Goal: Task Accomplishment & Management: Complete application form

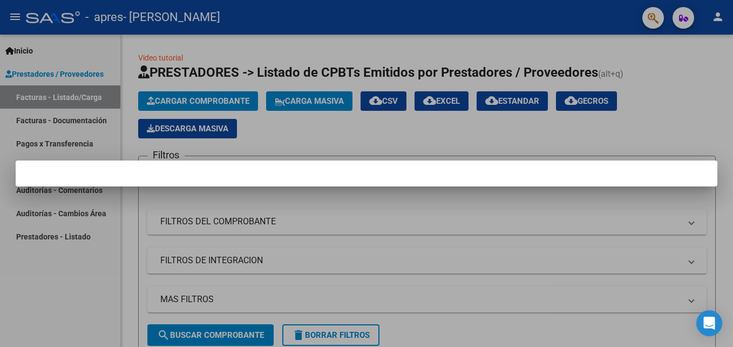
click at [688, 91] on div at bounding box center [366, 173] width 733 height 347
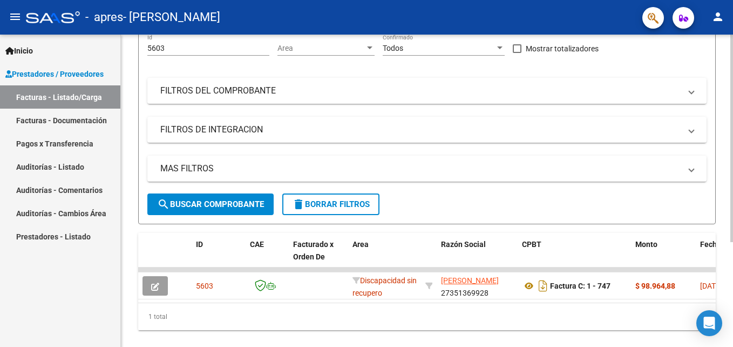
scroll to position [157, 0]
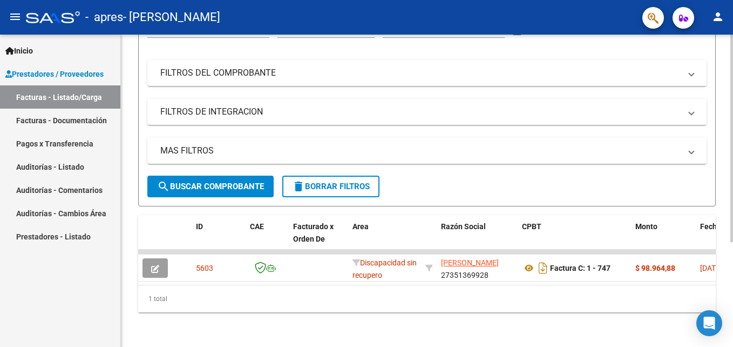
click at [733, 235] on html "menu - apres - [PERSON_NAME] person Inicio Instructivos Contacto OS Prestadores…" at bounding box center [366, 173] width 733 height 347
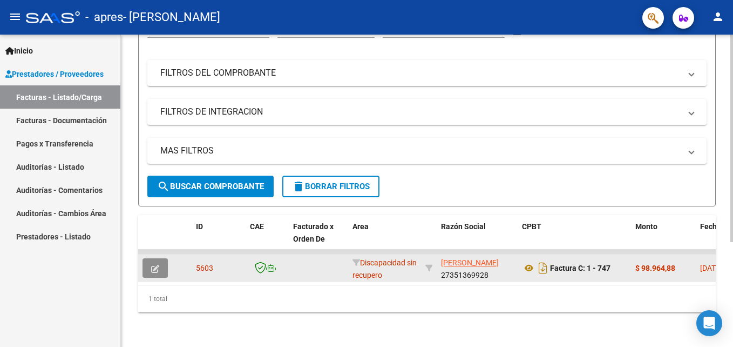
click at [165, 258] on button "button" at bounding box center [155, 267] width 25 height 19
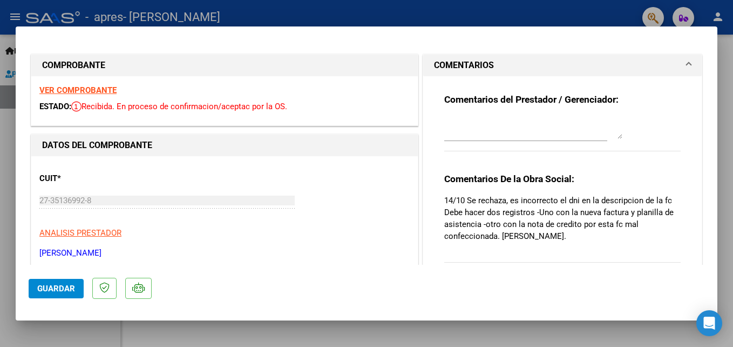
click at [223, 337] on div at bounding box center [366, 173] width 733 height 347
type input "$ 0,00"
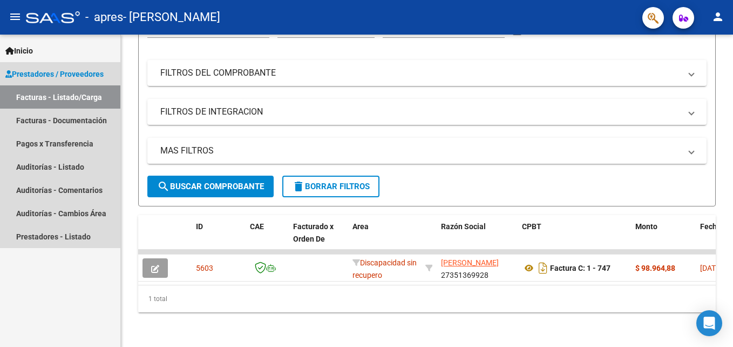
click at [67, 73] on span "Prestadores / Proveedores" at bounding box center [54, 74] width 98 height 12
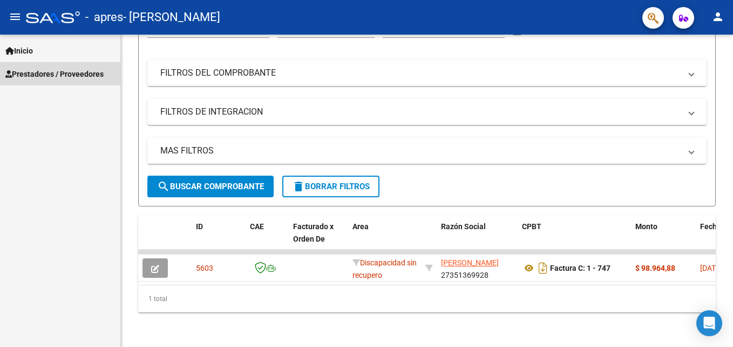
click at [55, 71] on span "Prestadores / Proveedores" at bounding box center [54, 74] width 98 height 12
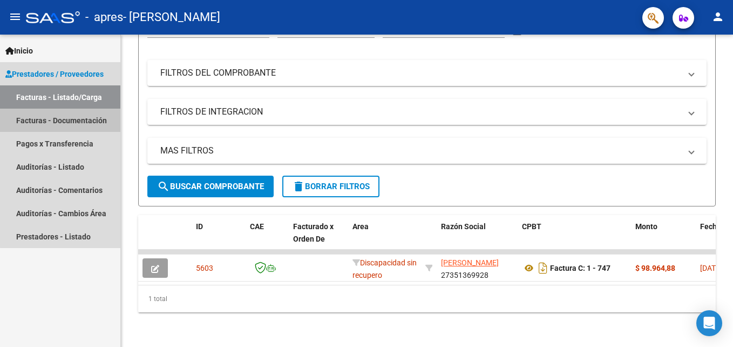
click at [85, 120] on link "Facturas - Documentación" at bounding box center [60, 120] width 120 height 23
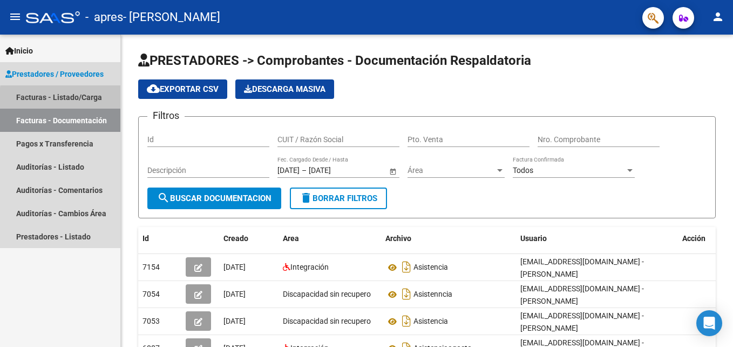
click at [85, 100] on link "Facturas - Listado/Carga" at bounding box center [60, 96] width 120 height 23
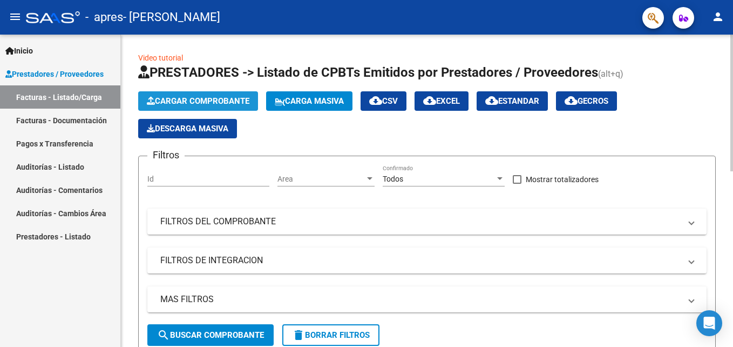
click at [217, 103] on span "Cargar Comprobante" at bounding box center [198, 101] width 103 height 10
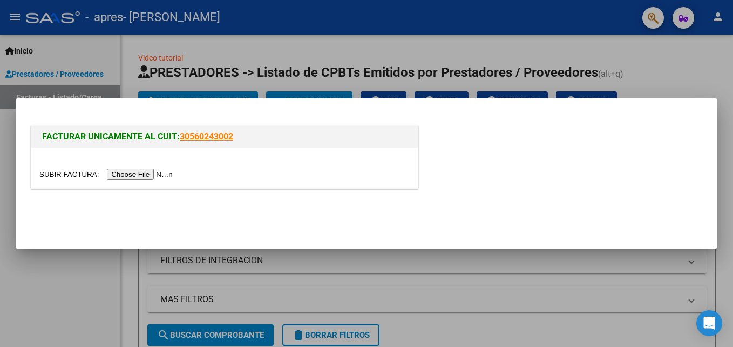
click at [133, 172] on input "file" at bounding box center [107, 173] width 137 height 11
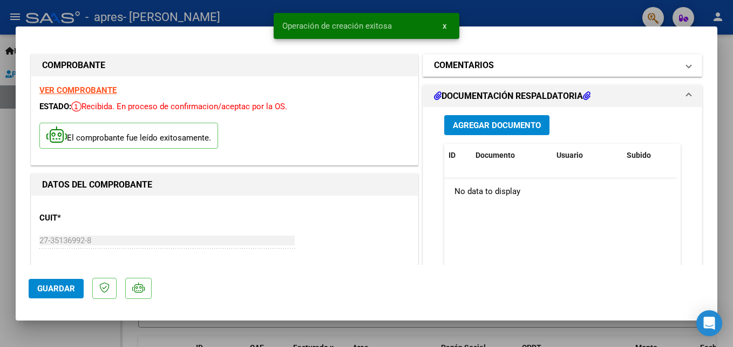
click at [513, 67] on mat-panel-title "COMENTARIOS" at bounding box center [556, 65] width 244 height 13
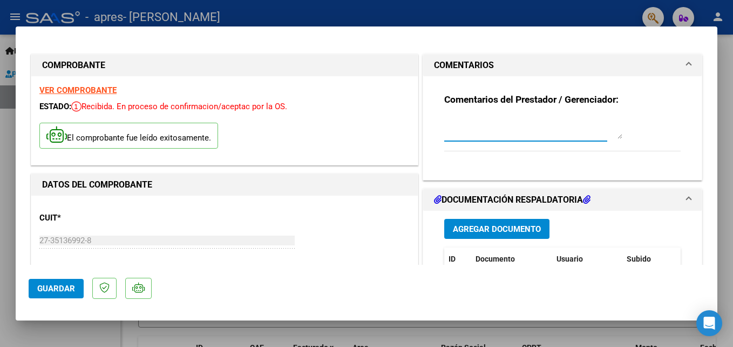
click at [468, 124] on textarea at bounding box center [533, 128] width 178 height 22
type textarea "NOTA DE CREDITO CORRESPONDIENTE A FACTURA 747"
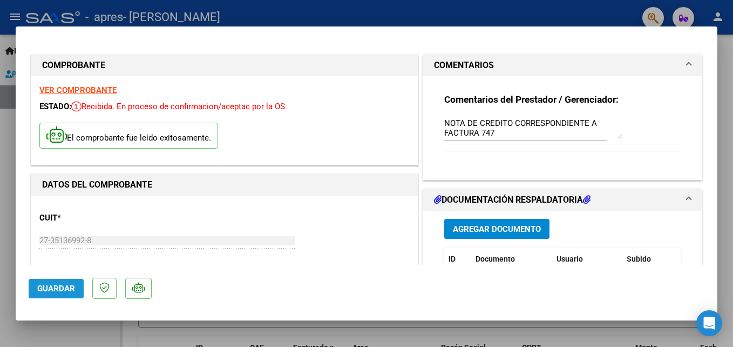
click at [39, 287] on span "Guardar" at bounding box center [56, 288] width 38 height 10
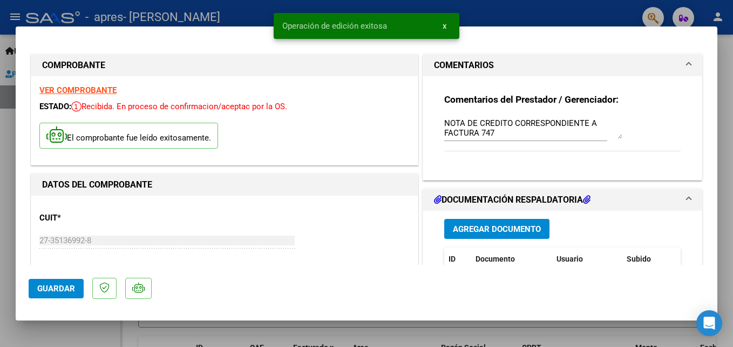
click at [11, 225] on div at bounding box center [366, 173] width 733 height 347
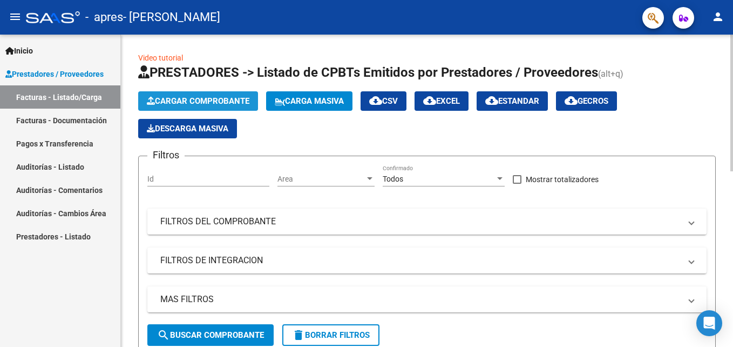
click at [228, 104] on span "Cargar Comprobante" at bounding box center [198, 101] width 103 height 10
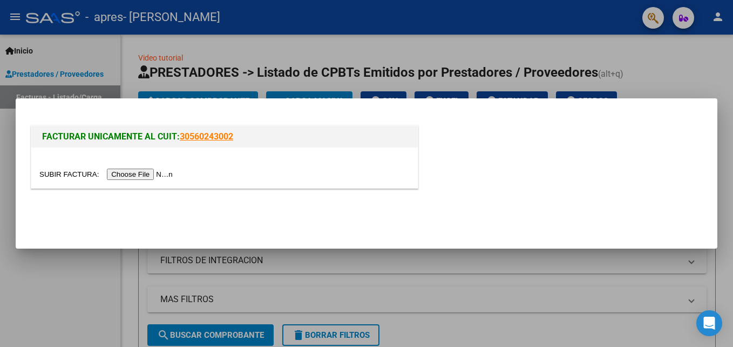
click at [115, 172] on input "file" at bounding box center [107, 173] width 137 height 11
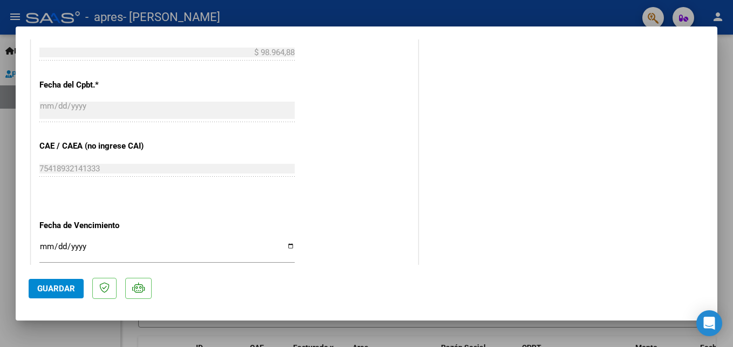
scroll to position [507, 0]
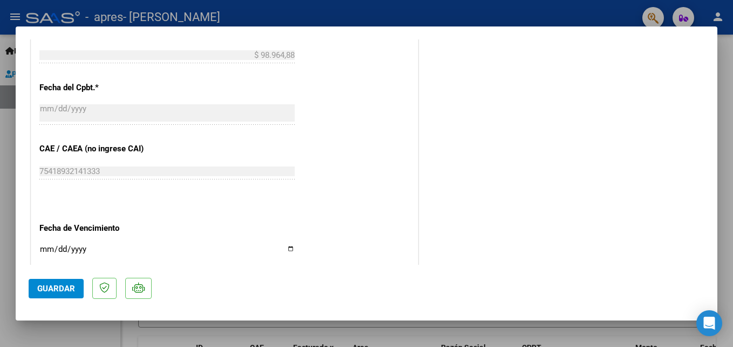
click at [285, 249] on input "Ingresar la fecha" at bounding box center [166, 253] width 255 height 17
type input "[DATE]"
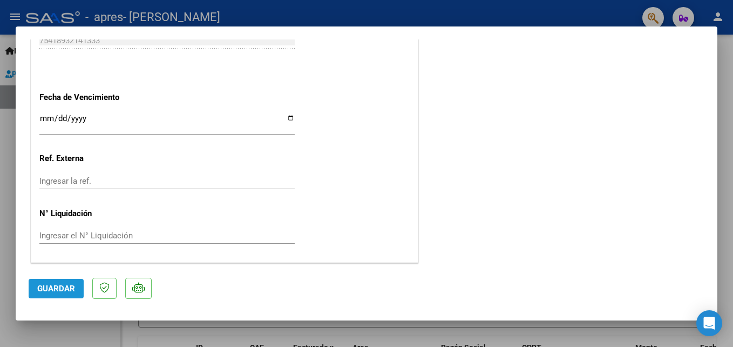
click at [59, 281] on button "Guardar" at bounding box center [56, 288] width 55 height 19
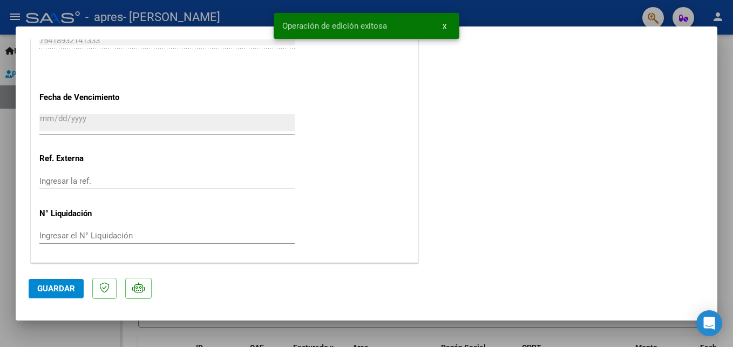
click at [728, 80] on div at bounding box center [366, 173] width 733 height 347
type input "$ 0,00"
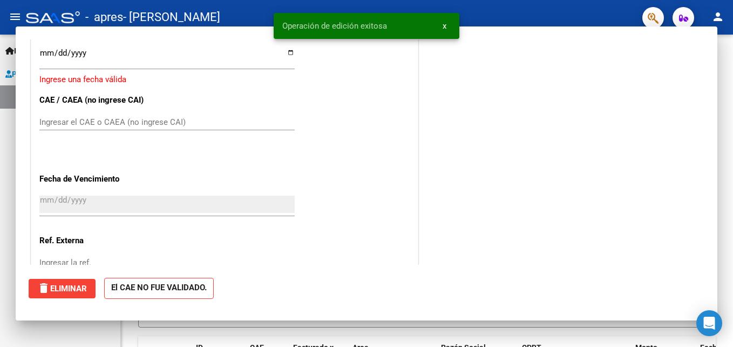
scroll to position [719, 0]
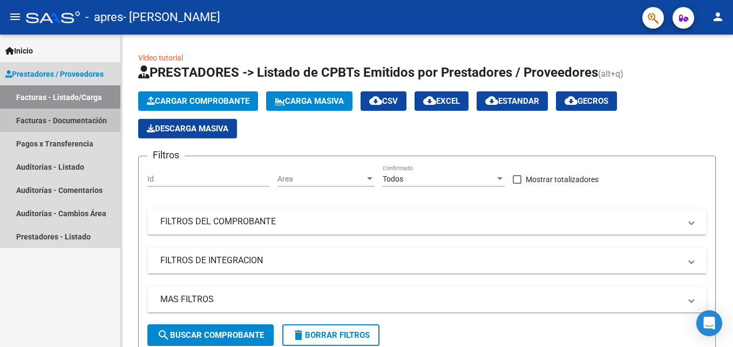
click at [48, 117] on link "Facturas - Documentación" at bounding box center [60, 120] width 120 height 23
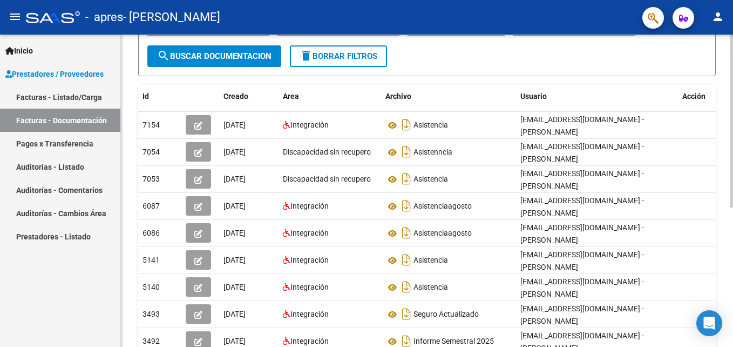
scroll to position [141, 0]
click at [721, 239] on div "PRESTADORES -> Comprobantes - Documentación Respaldatoria cloud_download Export…" at bounding box center [428, 170] width 615 height 555
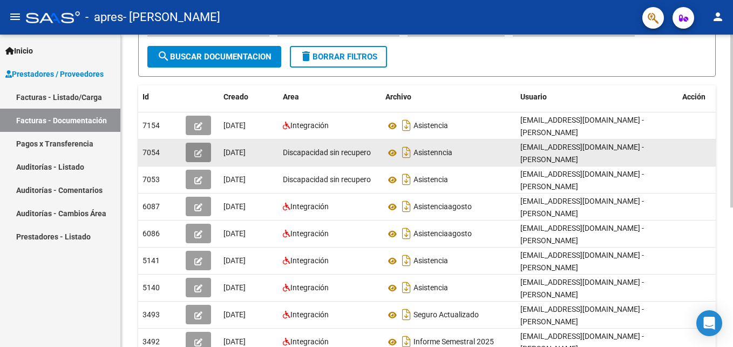
click at [198, 151] on icon "button" at bounding box center [198, 153] width 8 height 8
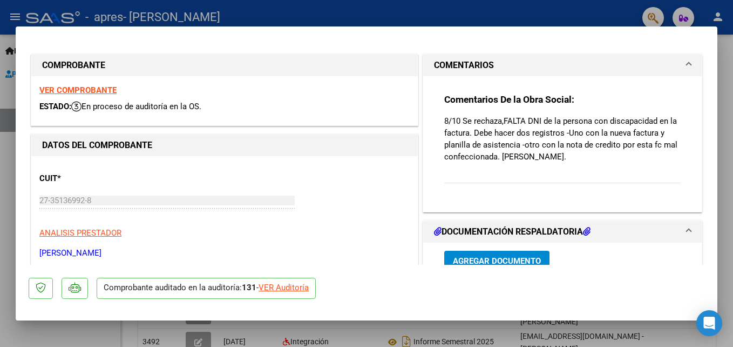
click at [729, 160] on div at bounding box center [366, 173] width 733 height 347
type input "$ 0,00"
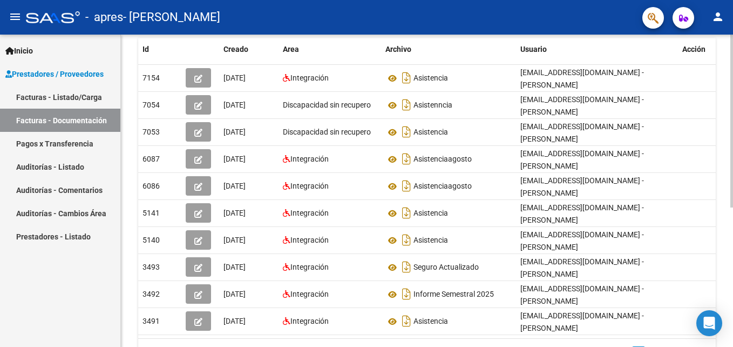
scroll to position [251, 0]
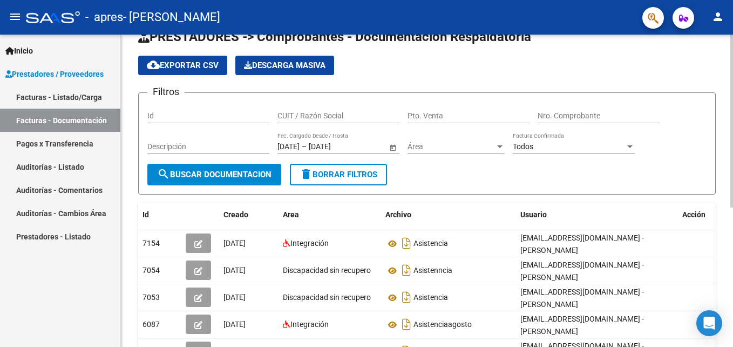
click at [715, 55] on div "PRESTADORES -> Comprobantes - Documentación Respaldatoria cloud_download Export…" at bounding box center [428, 288] width 615 height 555
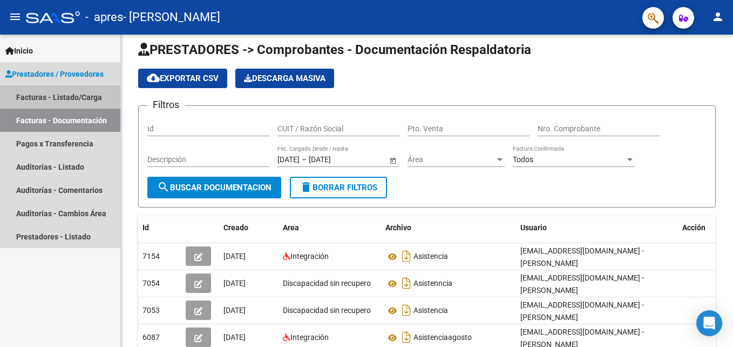
click at [59, 93] on link "Facturas - Listado/Carga" at bounding box center [60, 96] width 120 height 23
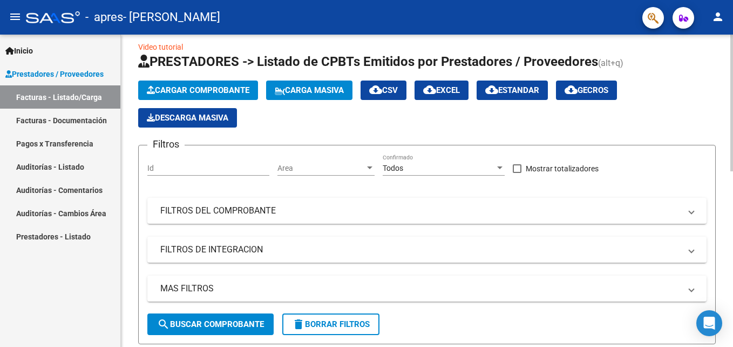
drag, startPoint x: 729, startPoint y: 102, endPoint x: 704, endPoint y: 100, distance: 26.0
click at [704, 100] on div "Cargar Comprobante Carga Masiva cloud_download CSV cloud_download EXCEL cloud_d…" at bounding box center [427, 103] width 578 height 47
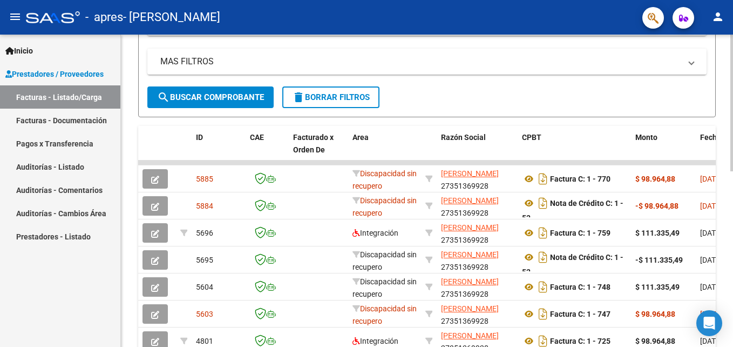
scroll to position [242, 0]
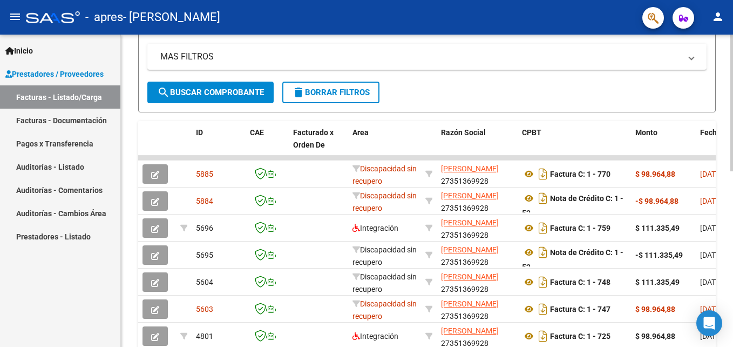
click at [733, 197] on html "menu - apres - [PERSON_NAME] person Inicio Instructivos Contacto OS Prestadores…" at bounding box center [366, 173] width 733 height 347
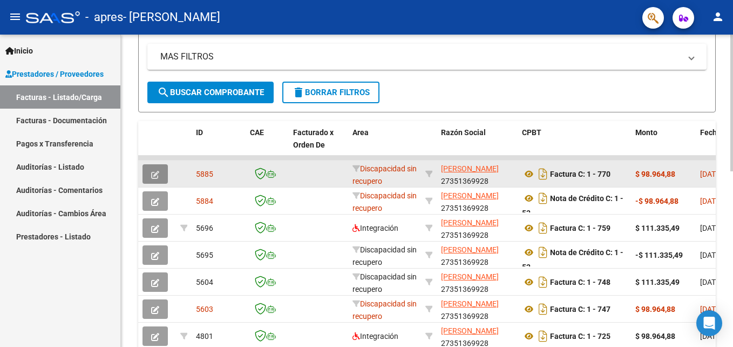
click at [159, 173] on button "button" at bounding box center [155, 173] width 25 height 19
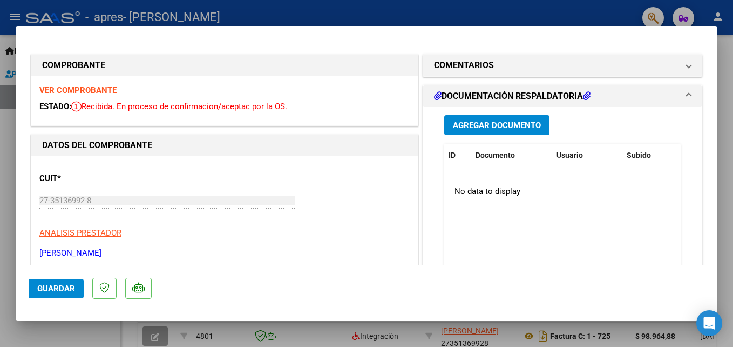
click at [502, 126] on span "Agregar Documento" at bounding box center [497, 125] width 88 height 10
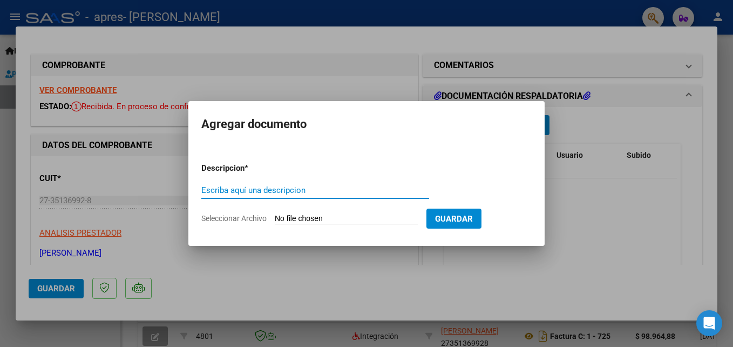
click at [310, 190] on input "Escriba aquí una descripcion" at bounding box center [315, 190] width 228 height 10
click at [307, 212] on form "Descripcion * Escriba aquí una descripcion Seleccionar Archivo Guardar" at bounding box center [366, 193] width 330 height 79
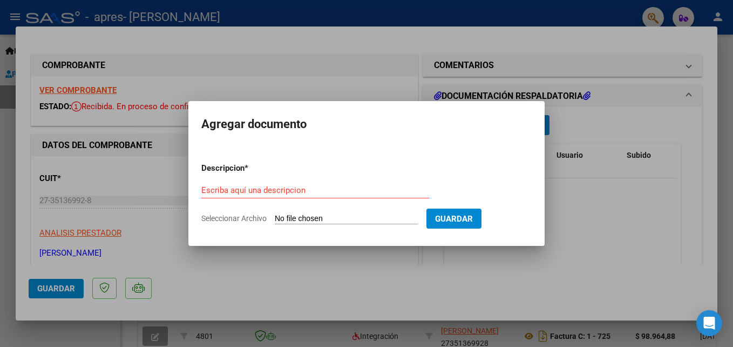
click at [308, 215] on input "Seleccionar Archivo" at bounding box center [346, 219] width 143 height 10
type input "C:\fakepath\[PERSON_NAME] [DATE].jpg"
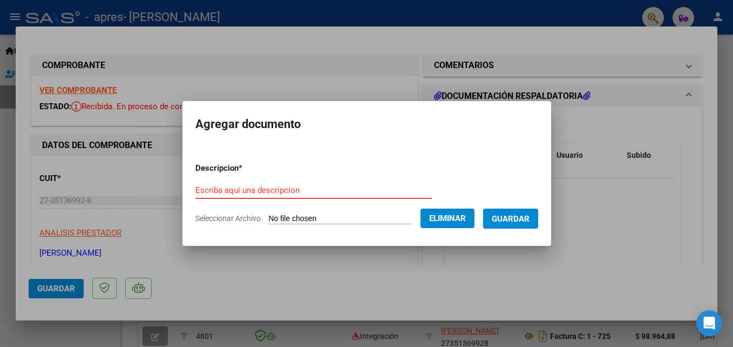
click at [278, 187] on input "Escriba aquí una descripcion" at bounding box center [313, 190] width 236 height 10
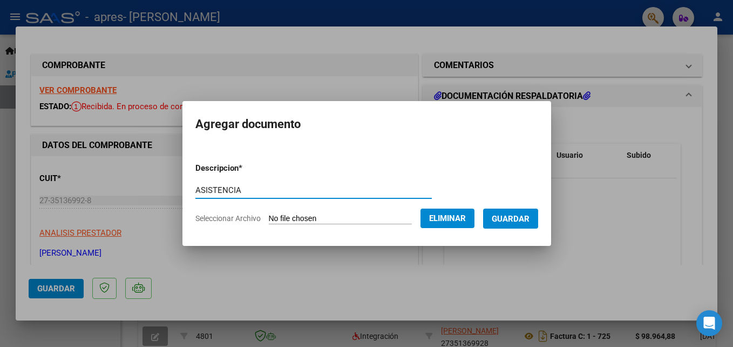
type input "ASISTENCIA"
click at [497, 221] on span "Guardar" at bounding box center [511, 219] width 38 height 10
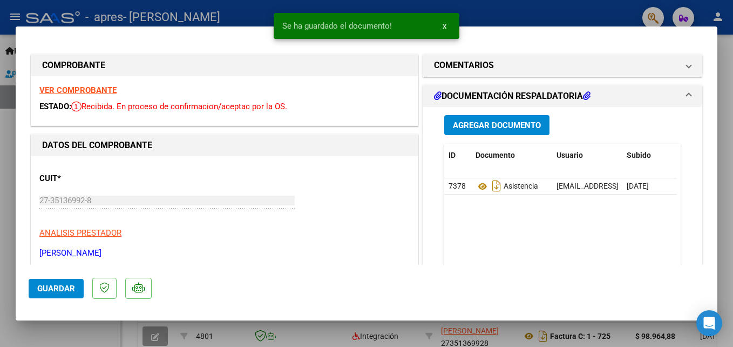
click at [299, 154] on div "DATOS DEL COMPROBANTE" at bounding box center [224, 145] width 387 height 22
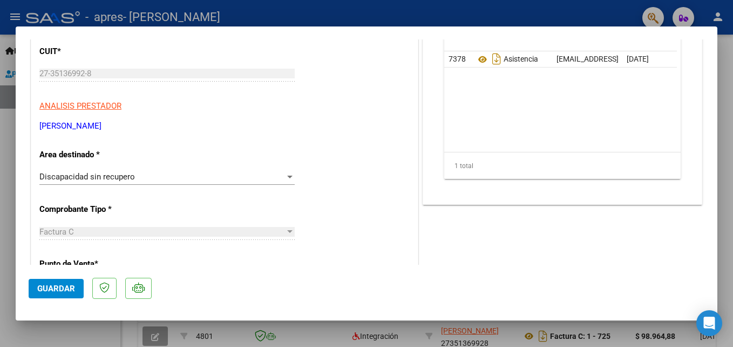
scroll to position [129, 0]
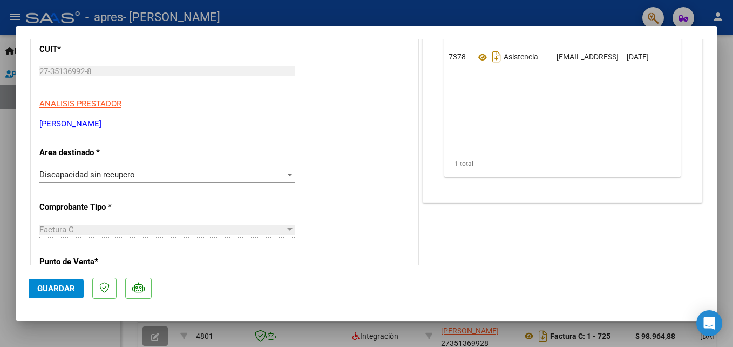
click at [285, 177] on div at bounding box center [290, 174] width 10 height 9
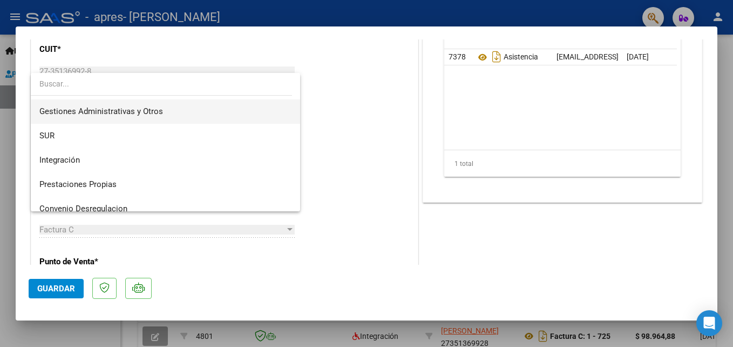
scroll to position [24, 0]
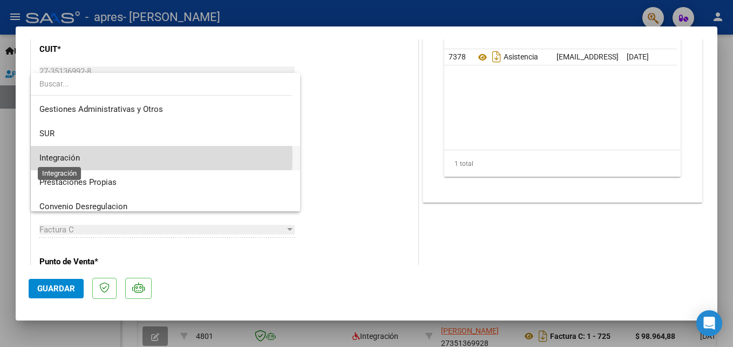
click at [52, 156] on span "Integración" at bounding box center [59, 158] width 40 height 10
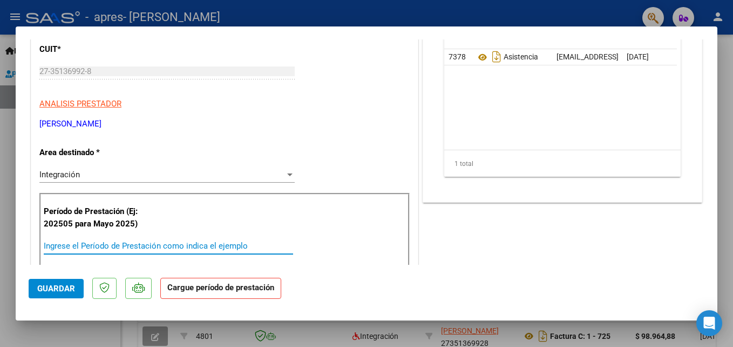
click at [142, 244] on input "Ingrese el Período de Prestación como indica el ejemplo" at bounding box center [168, 246] width 249 height 10
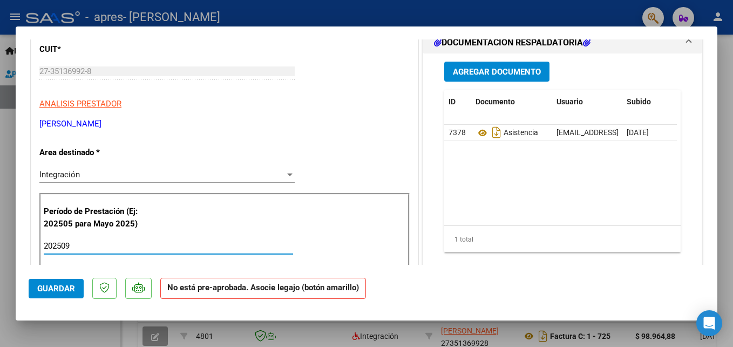
type input "202509"
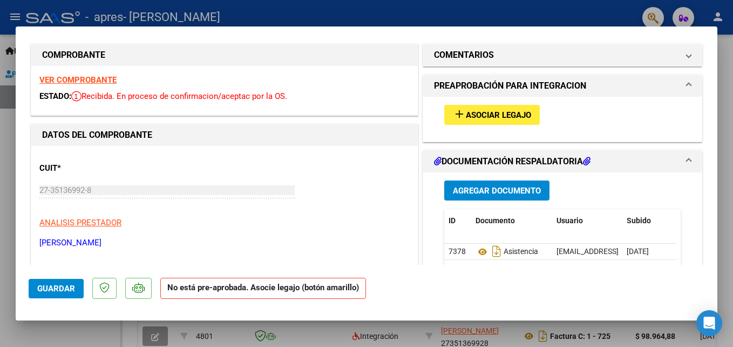
scroll to position [0, 0]
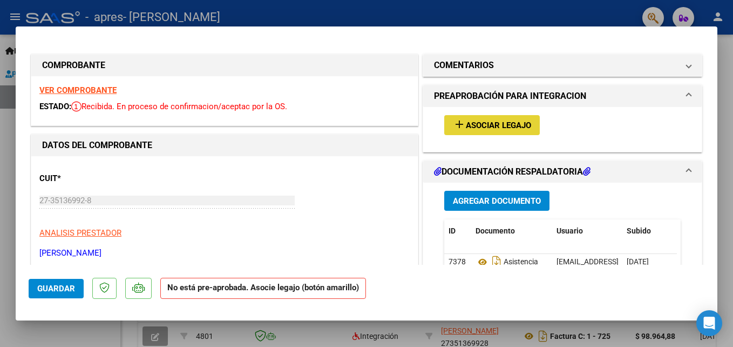
click at [475, 127] on span "Asociar Legajo" at bounding box center [498, 125] width 65 height 10
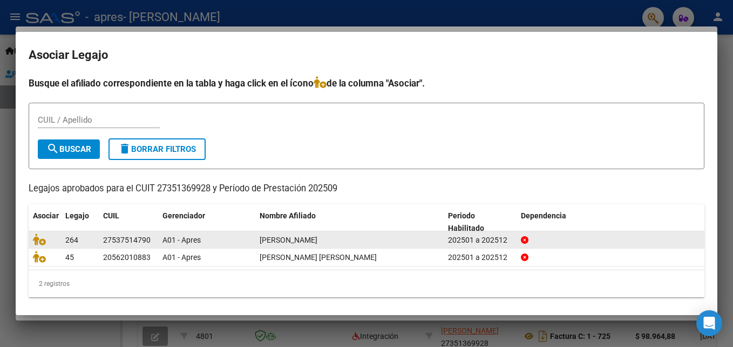
click at [154, 238] on datatable-body-cell "27537514790" at bounding box center [128, 239] width 59 height 17
click at [43, 241] on icon at bounding box center [39, 239] width 13 height 12
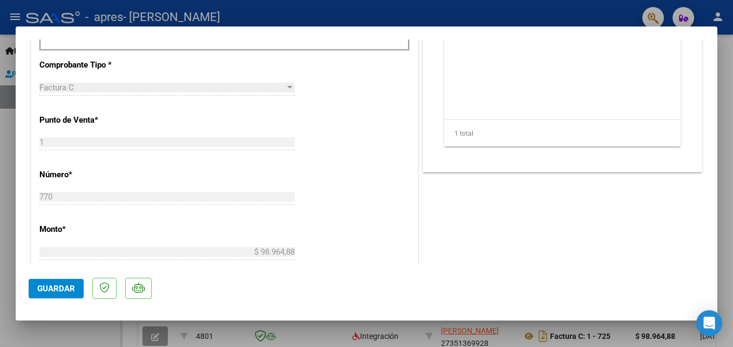
scroll to position [387, 0]
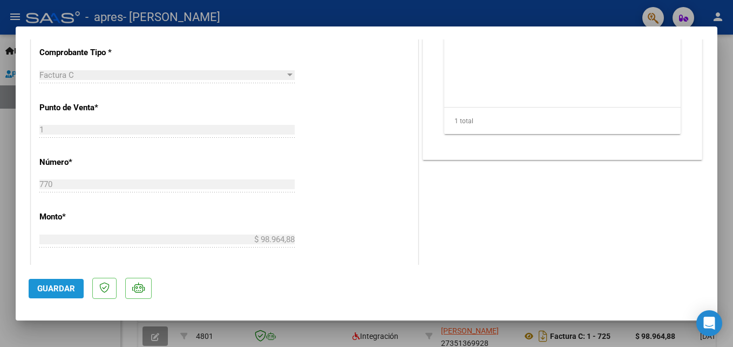
click at [51, 281] on button "Guardar" at bounding box center [56, 288] width 55 height 19
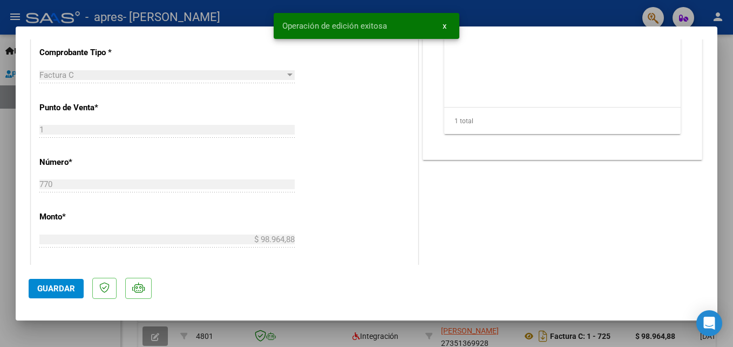
click at [59, 330] on div at bounding box center [366, 173] width 733 height 347
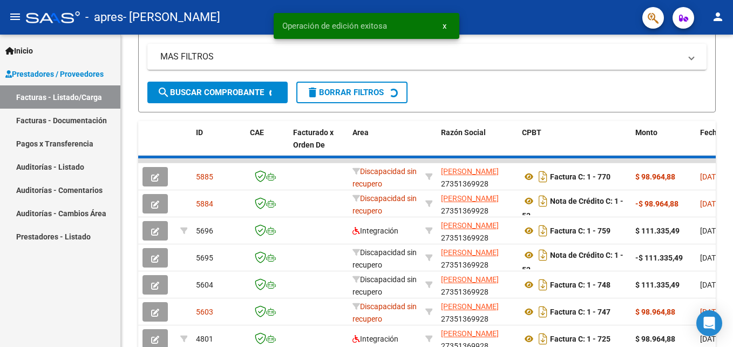
scroll to position [242, 0]
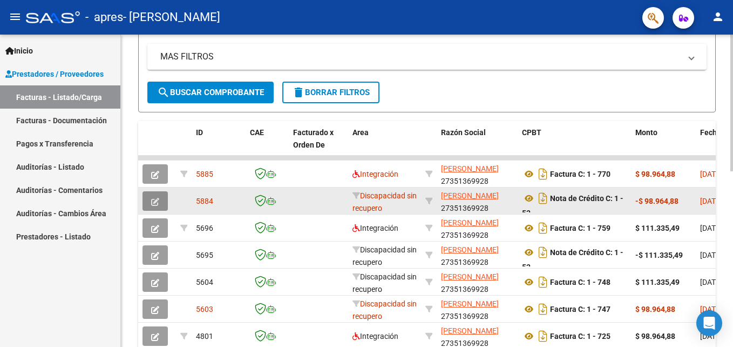
click at [160, 200] on button "button" at bounding box center [155, 200] width 25 height 19
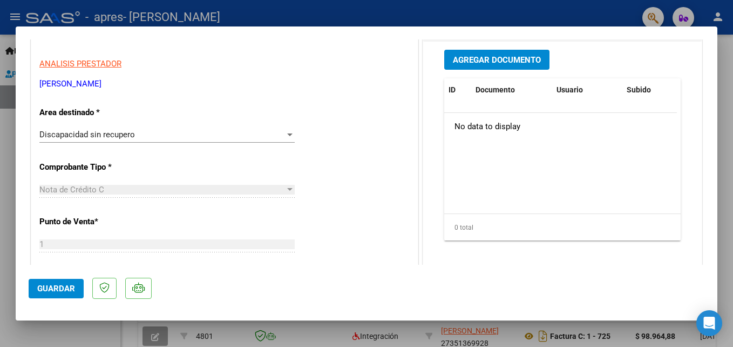
scroll to position [129, 0]
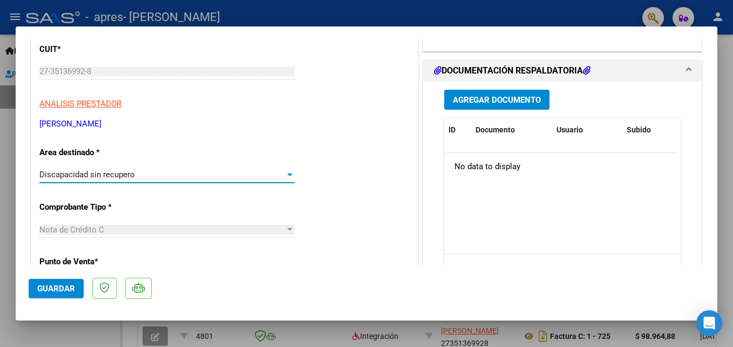
click at [289, 173] on div at bounding box center [289, 174] width 5 height 3
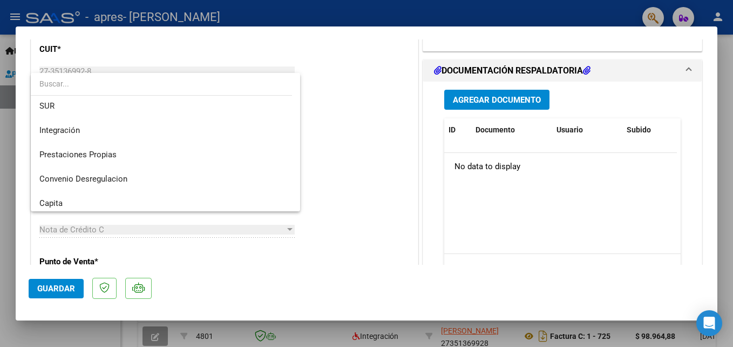
scroll to position [45, 0]
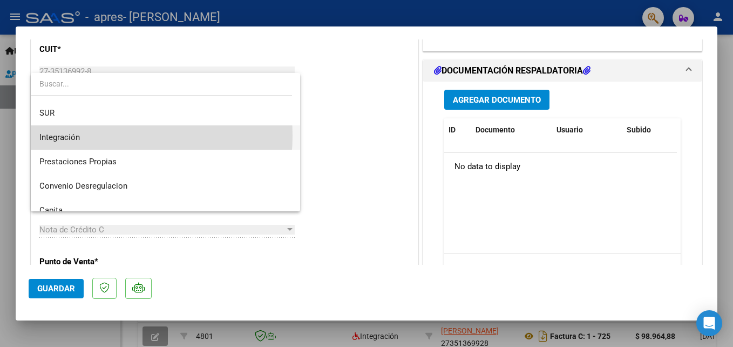
click at [96, 136] on span "Integración" at bounding box center [165, 137] width 252 height 24
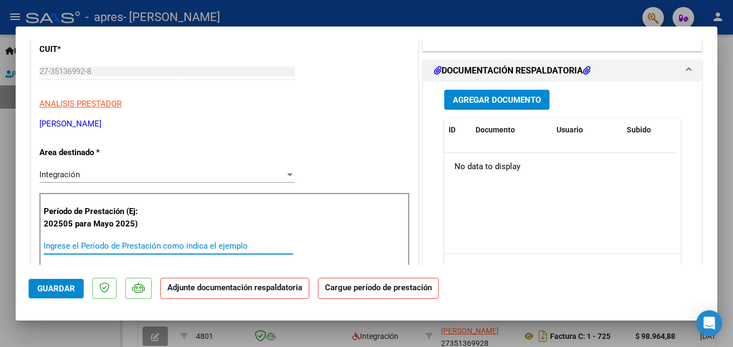
click at [163, 243] on input "Ingrese el Período de Prestación como indica el ejemplo" at bounding box center [168, 246] width 249 height 10
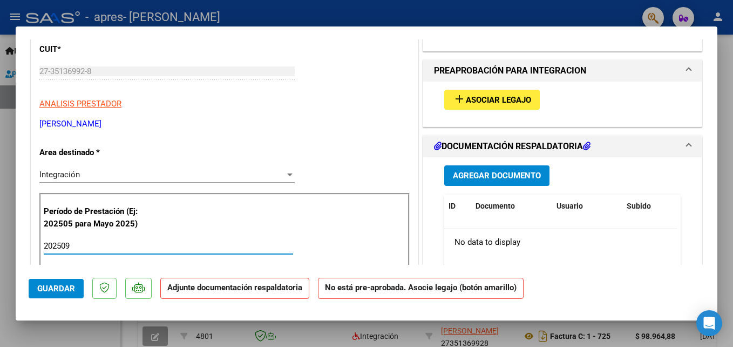
type input "202509"
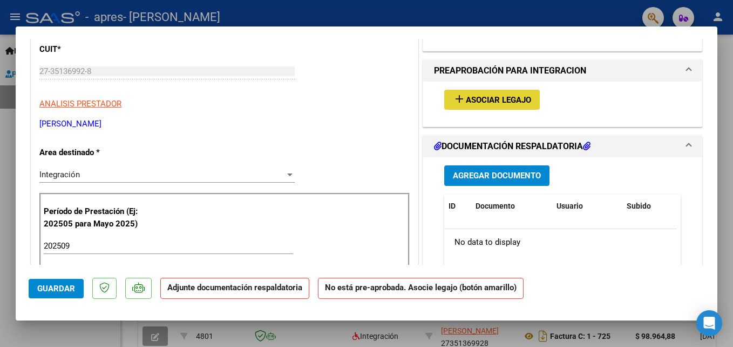
click at [481, 106] on button "add Asociar Legajo" at bounding box center [492, 100] width 96 height 20
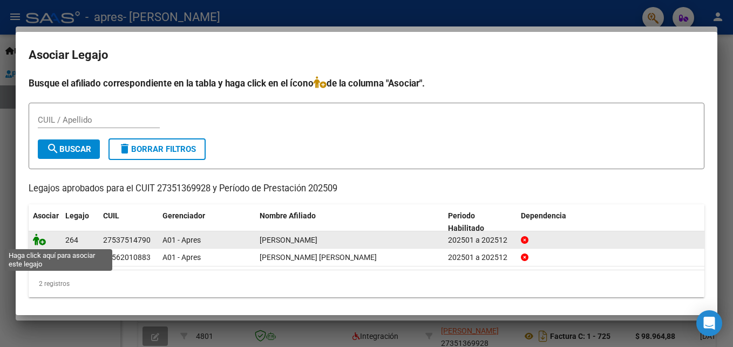
click at [39, 241] on icon at bounding box center [39, 239] width 13 height 12
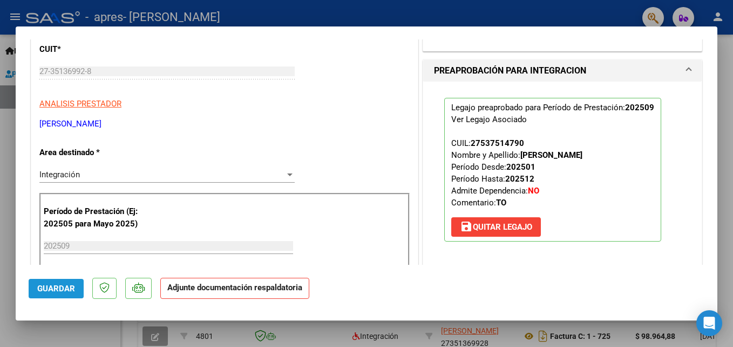
click at [65, 289] on span "Guardar" at bounding box center [56, 288] width 38 height 10
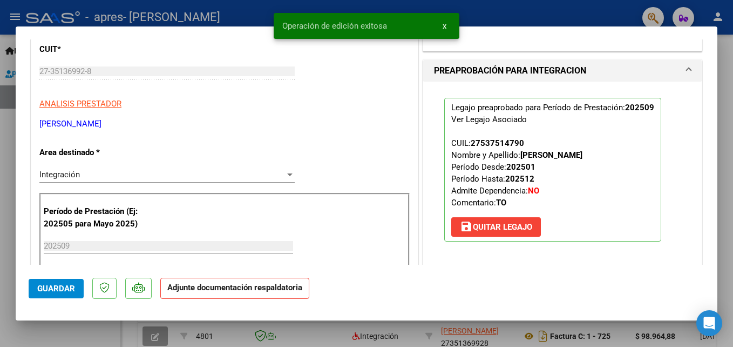
click at [35, 335] on div at bounding box center [366, 173] width 733 height 347
type input "$ 0,00"
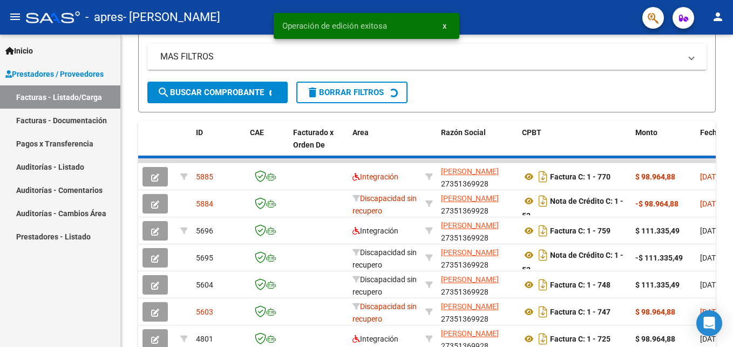
scroll to position [242, 0]
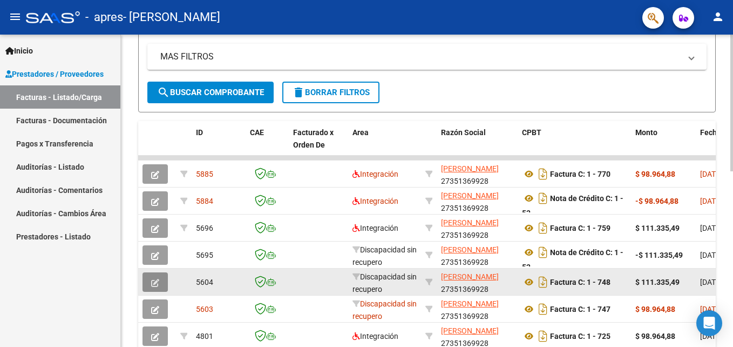
click at [157, 283] on icon "button" at bounding box center [155, 283] width 8 height 8
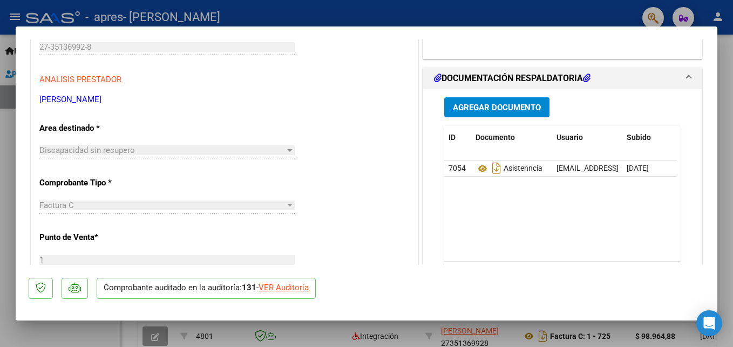
scroll to position [124, 0]
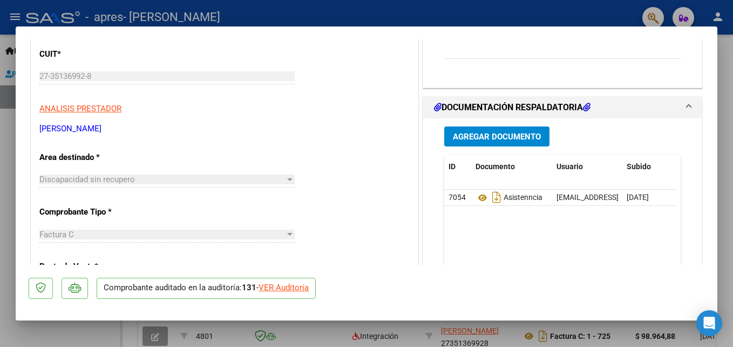
click at [285, 179] on div at bounding box center [290, 179] width 10 height 9
click at [281, 180] on div "Discapacidad sin recupero" at bounding box center [162, 179] width 246 height 10
click at [726, 89] on div at bounding box center [366, 173] width 733 height 347
type input "$ 0,00"
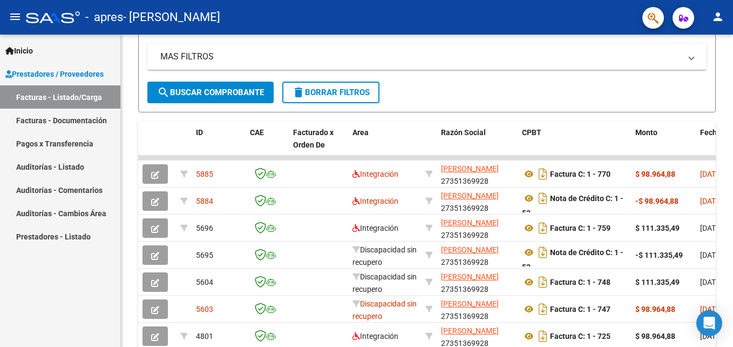
scroll to position [242, 0]
